Goal: Check status: Check status

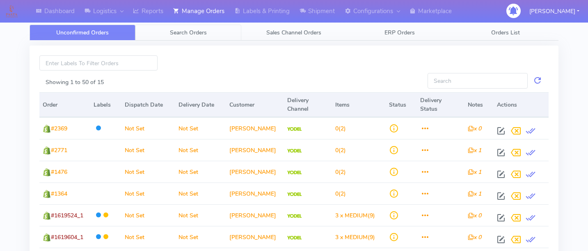
click at [202, 35] on span "Search Orders" at bounding box center [188, 33] width 37 height 8
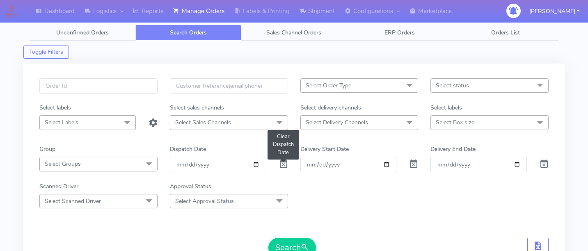
click at [283, 164] on span at bounding box center [284, 166] width 10 height 8
click at [99, 87] on input "text" at bounding box center [98, 85] width 118 height 15
paste input "1619673"
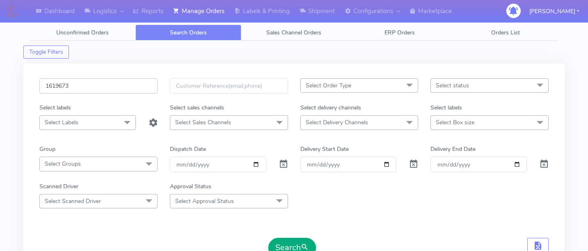
type input "1619673"
click at [297, 240] on button "Search" at bounding box center [292, 248] width 48 height 20
click at [69, 89] on input "1619673" at bounding box center [98, 85] width 118 height 15
paste input "1617977"
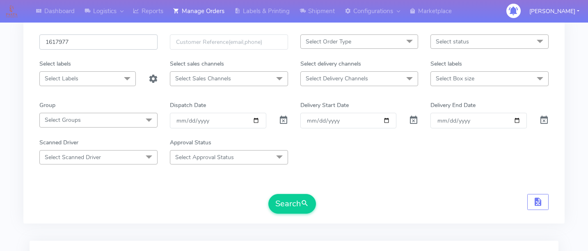
scroll to position [48, 0]
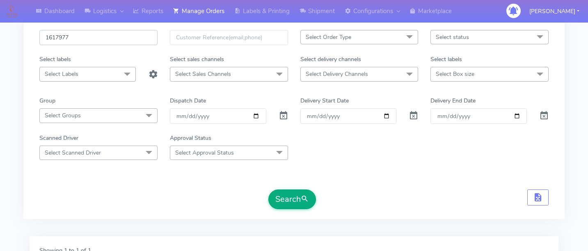
type input "1617977"
click at [291, 201] on button "Search" at bounding box center [292, 200] width 48 height 20
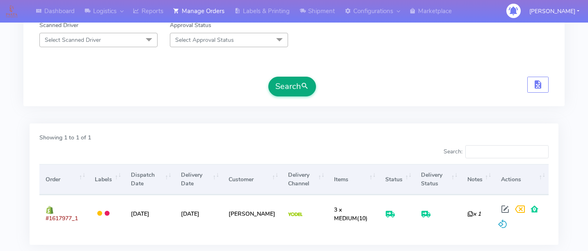
scroll to position [213, 0]
